Goal: Task Accomplishment & Management: Manage account settings

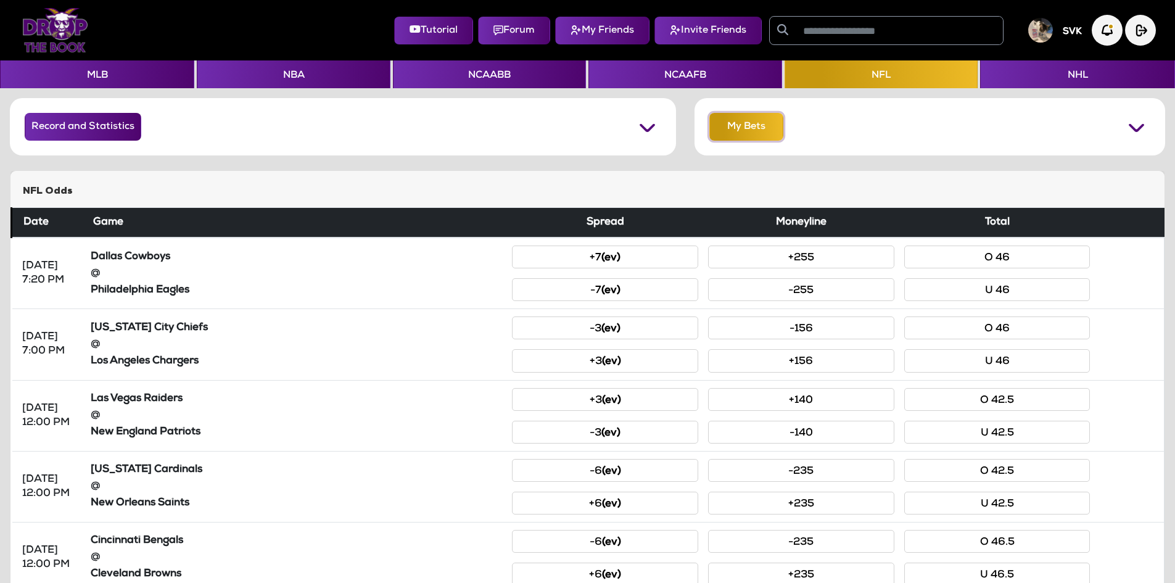
click at [742, 139] on button "My Bets" at bounding box center [746, 127] width 74 height 28
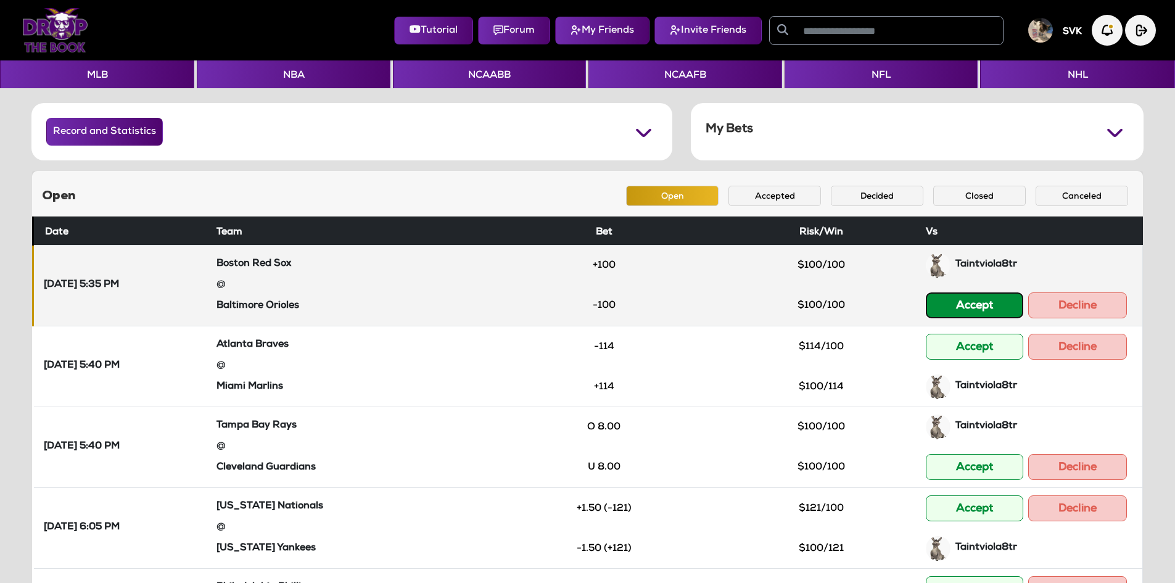
click at [967, 312] on button "Accept" at bounding box center [974, 305] width 97 height 26
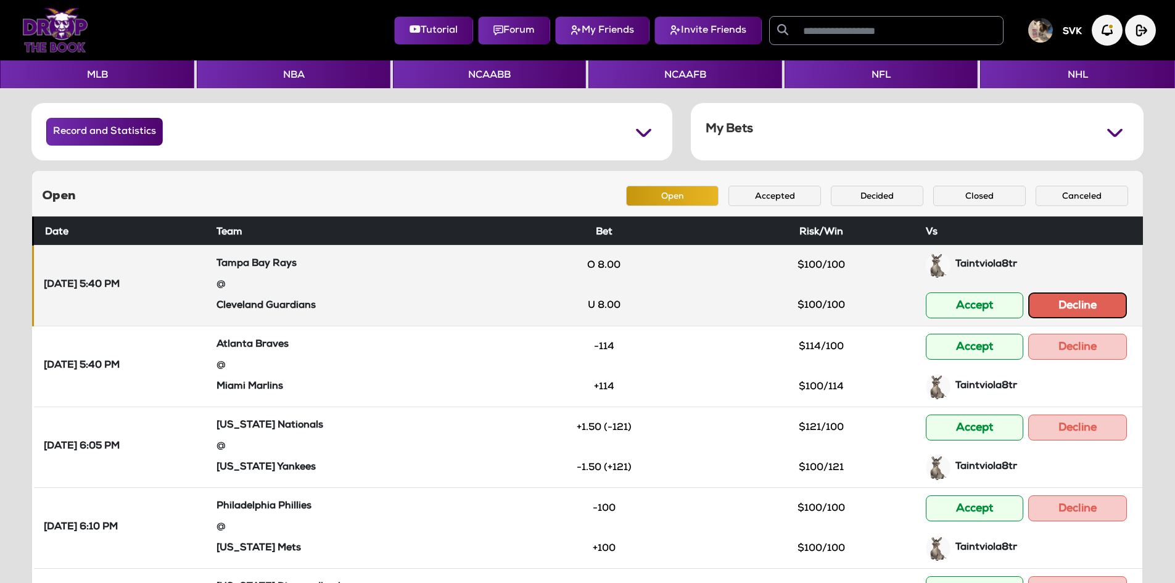
click at [1070, 295] on button "Decline" at bounding box center [1077, 305] width 99 height 26
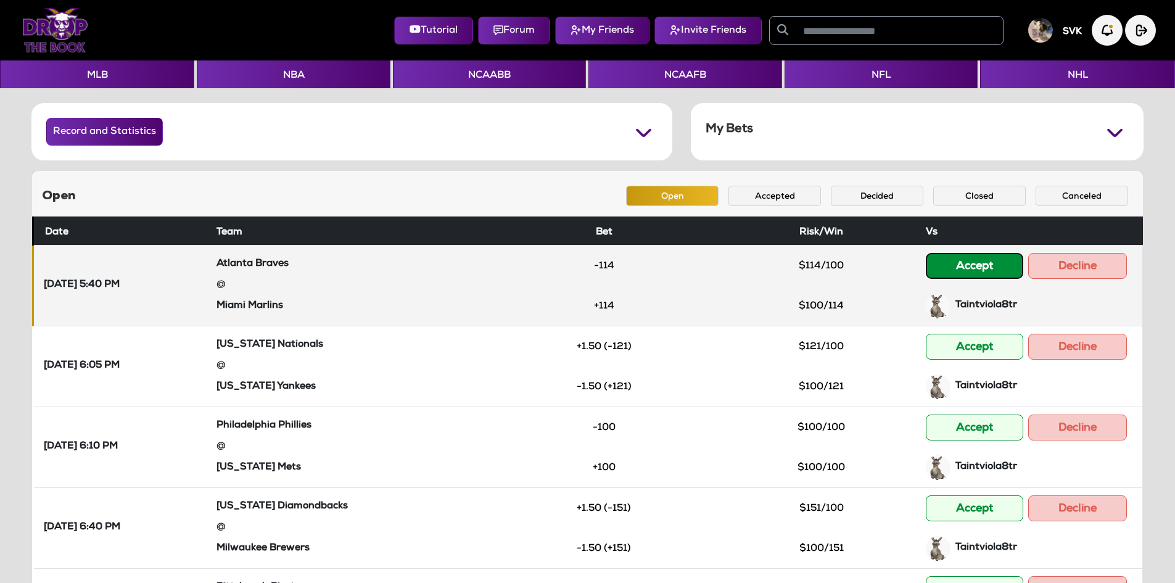
click at [989, 270] on button "Accept" at bounding box center [974, 266] width 97 height 26
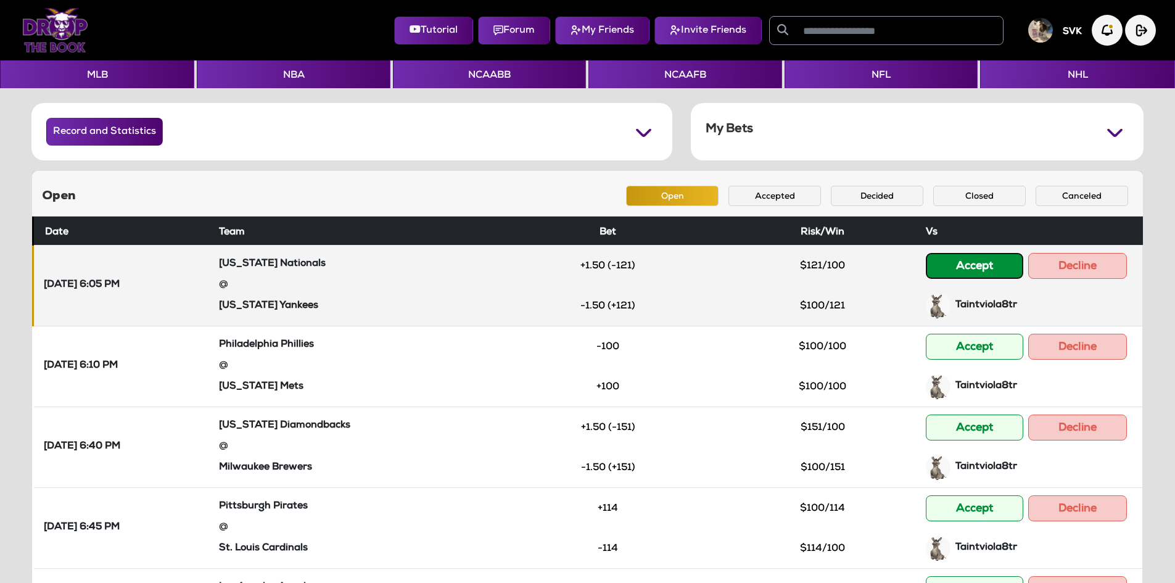
click at [966, 270] on button "Accept" at bounding box center [974, 266] width 97 height 26
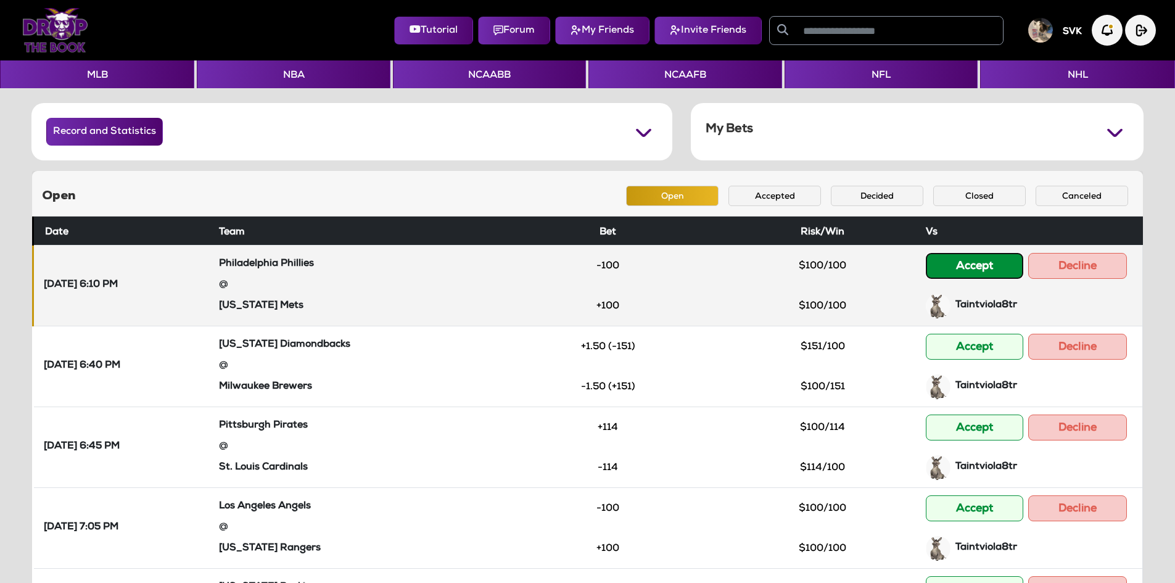
click at [944, 273] on button "Accept" at bounding box center [974, 266] width 97 height 26
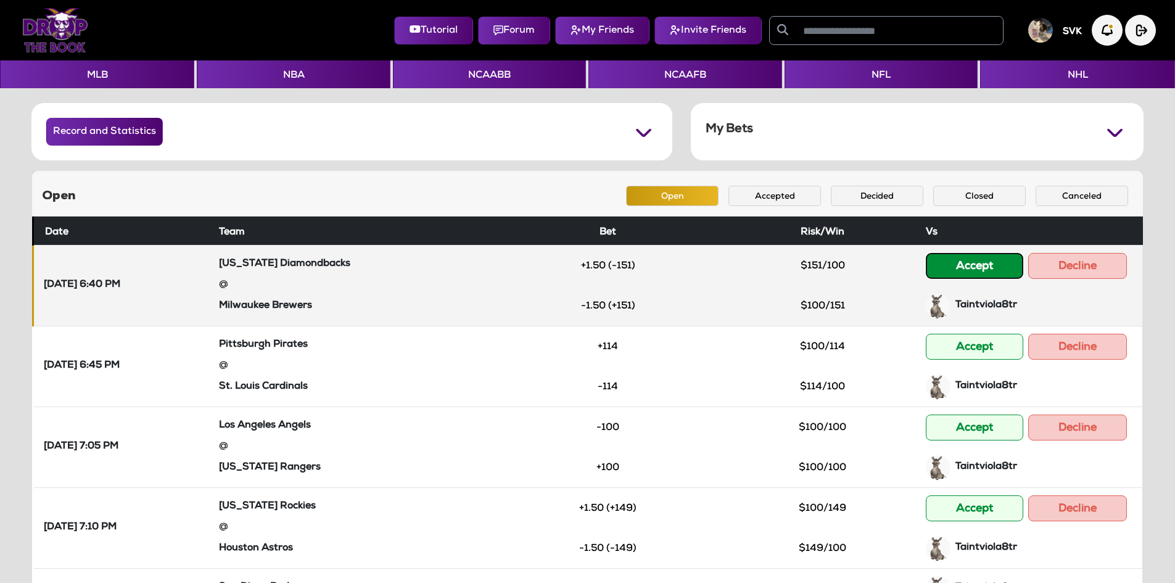
click at [978, 268] on button "Accept" at bounding box center [974, 266] width 97 height 26
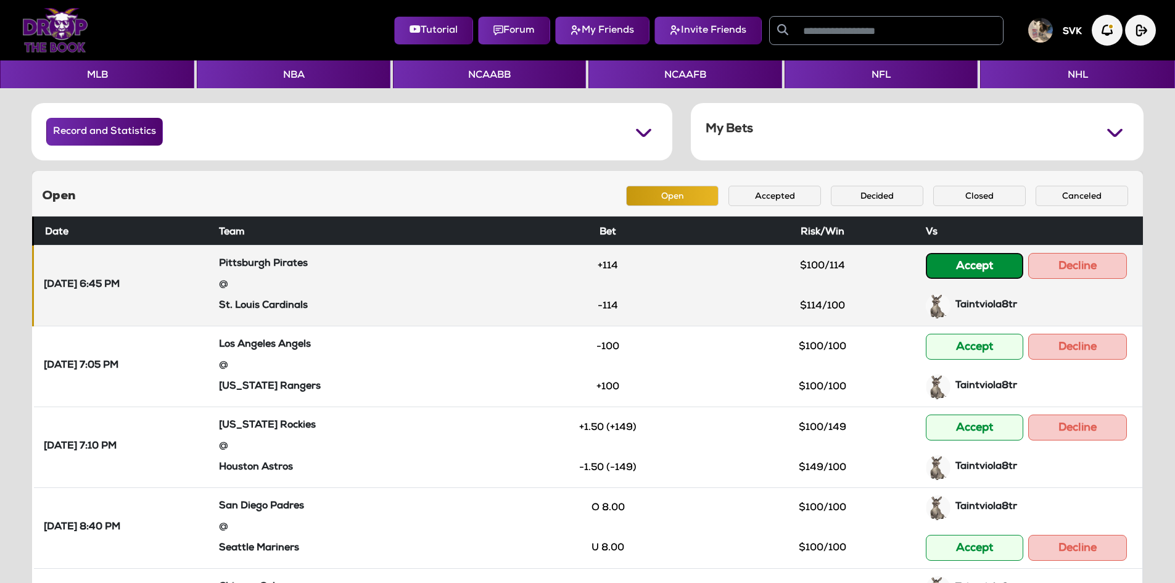
click at [978, 266] on button "Accept" at bounding box center [974, 266] width 97 height 26
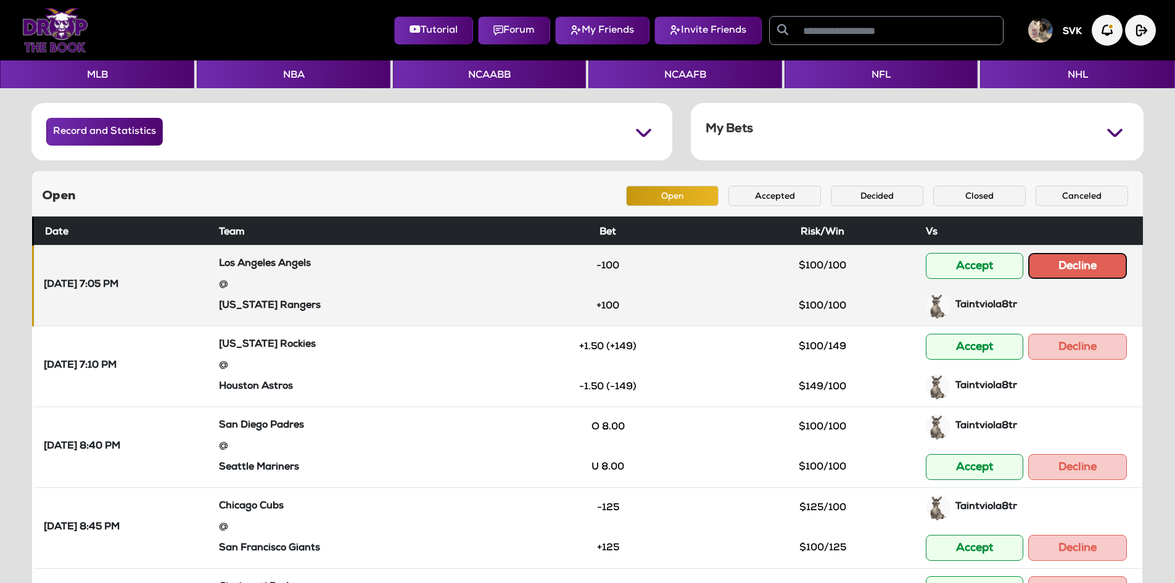
click at [1059, 261] on button "Decline" at bounding box center [1077, 266] width 99 height 26
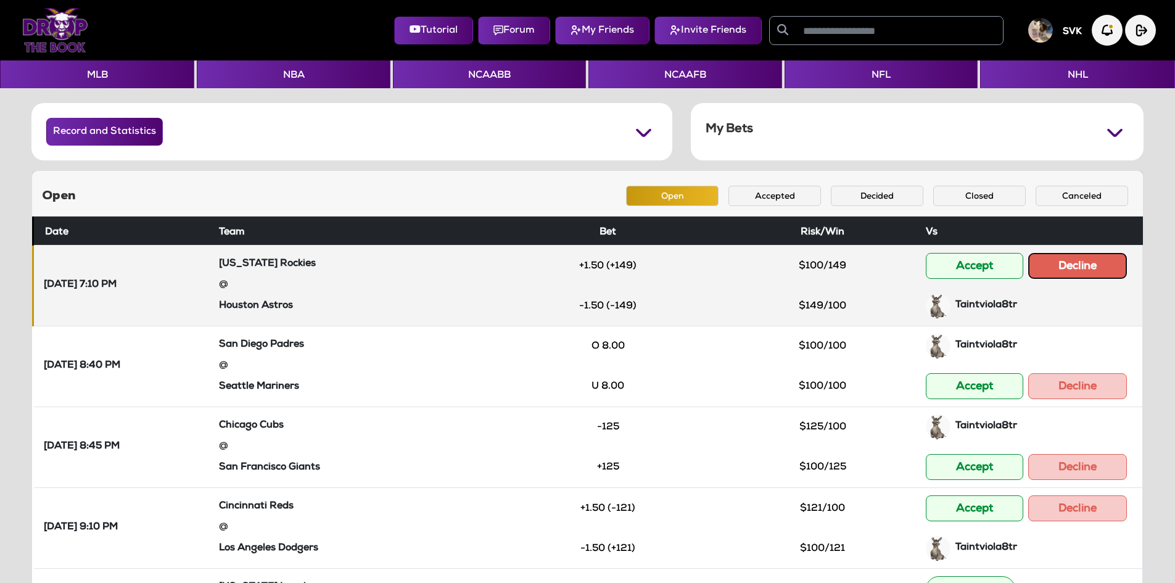
click at [1057, 265] on button "Decline" at bounding box center [1077, 266] width 99 height 26
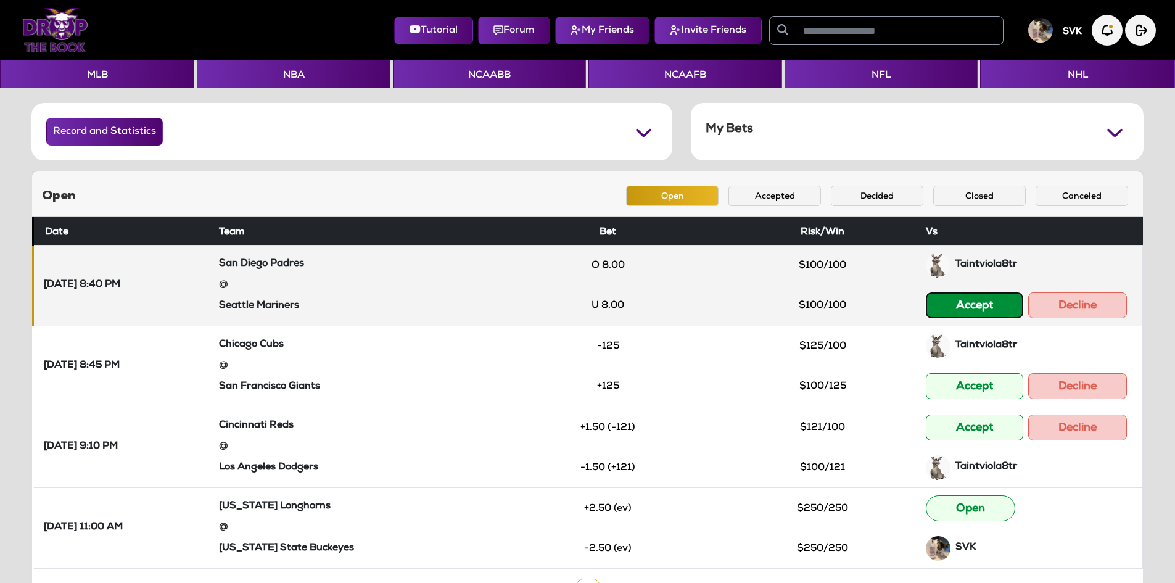
click at [998, 299] on button "Accept" at bounding box center [974, 305] width 97 height 26
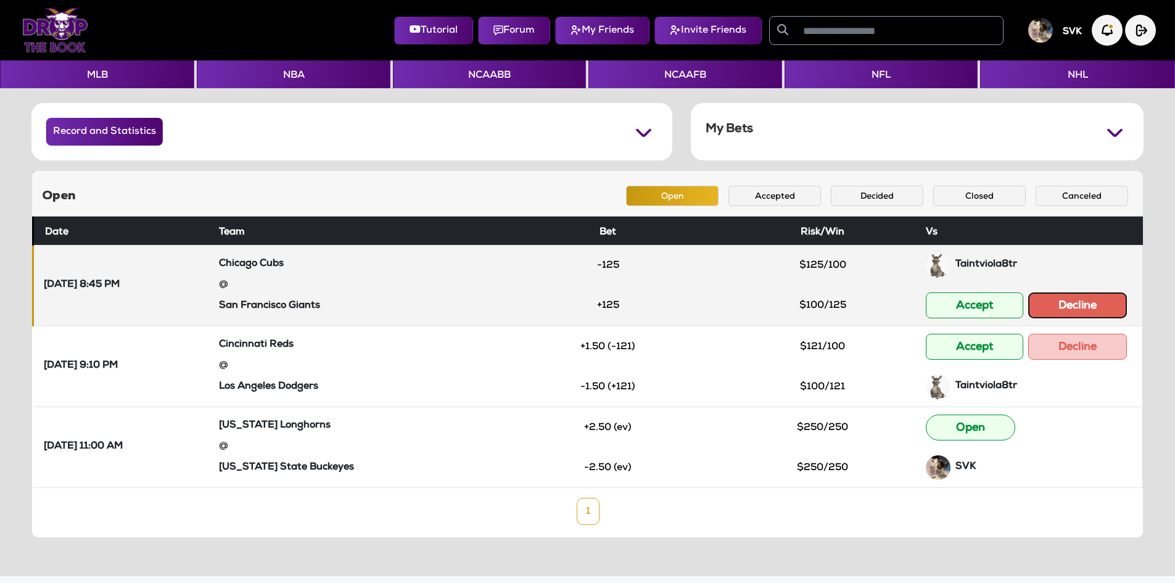
click at [1055, 298] on button "Decline" at bounding box center [1077, 305] width 99 height 26
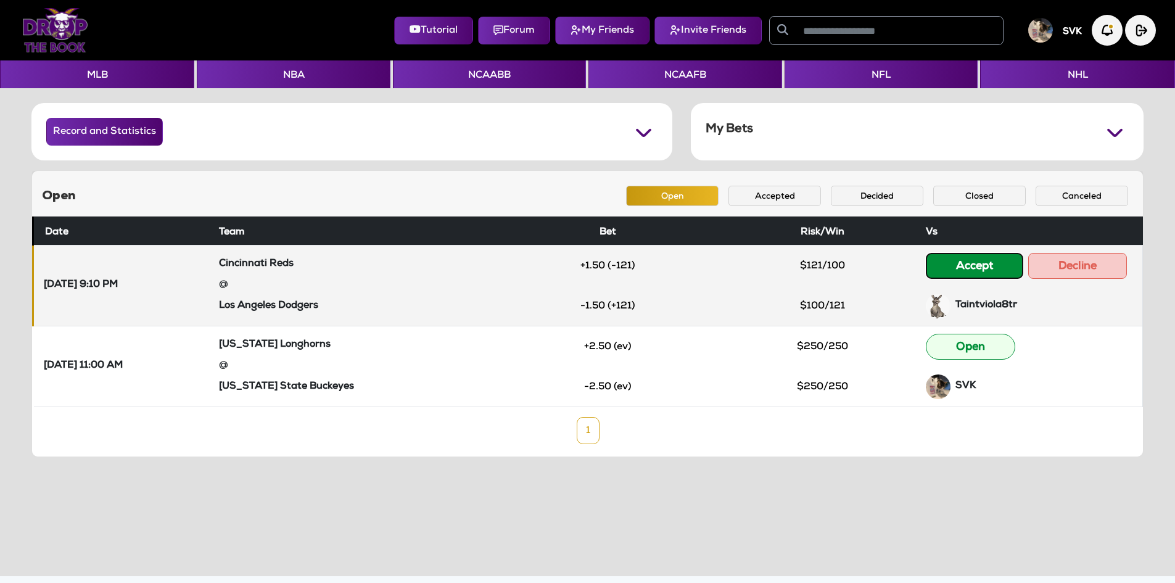
click at [994, 270] on button "Accept" at bounding box center [974, 266] width 97 height 26
